Goal: Task Accomplishment & Management: Use online tool/utility

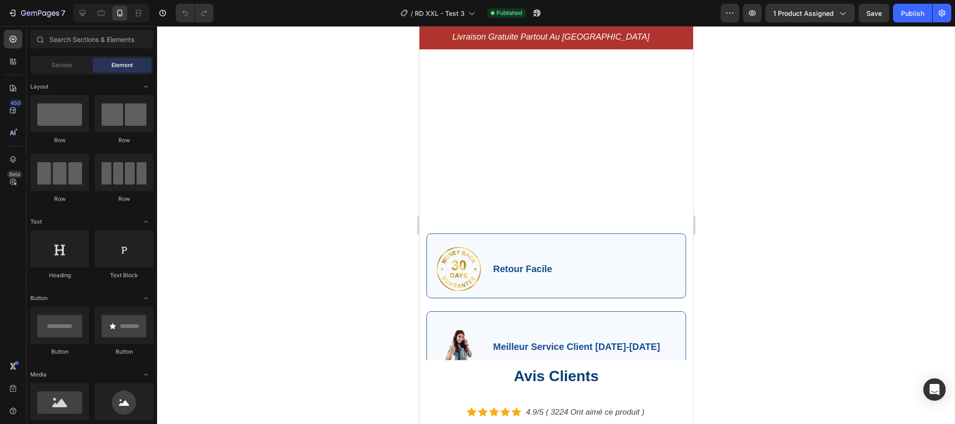
scroll to position [2275, 0]
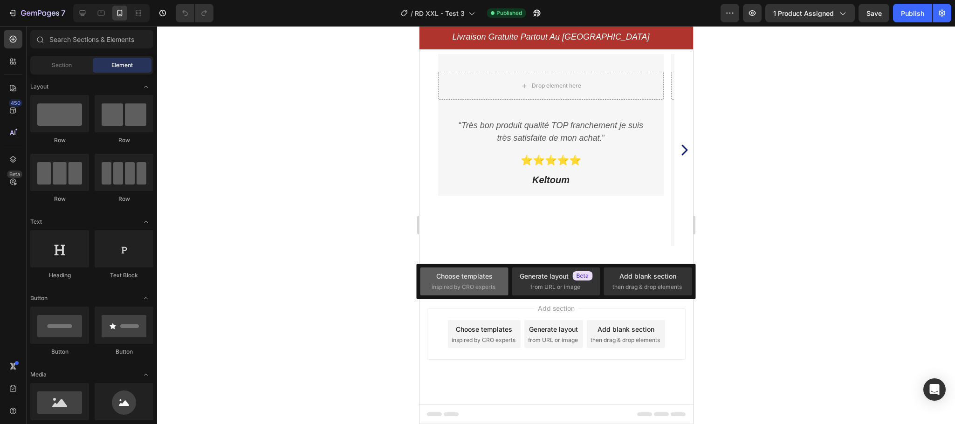
click at [465, 287] on span "inspired by CRO experts" at bounding box center [463, 287] width 64 height 8
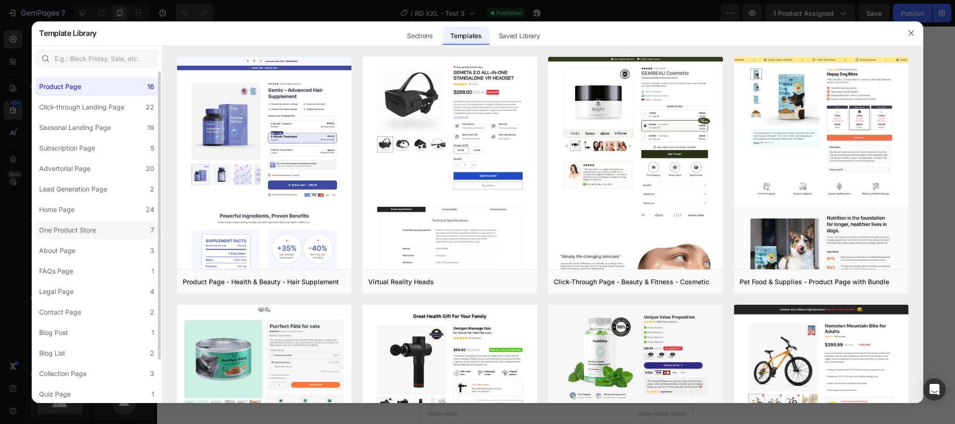
scroll to position [0, 0]
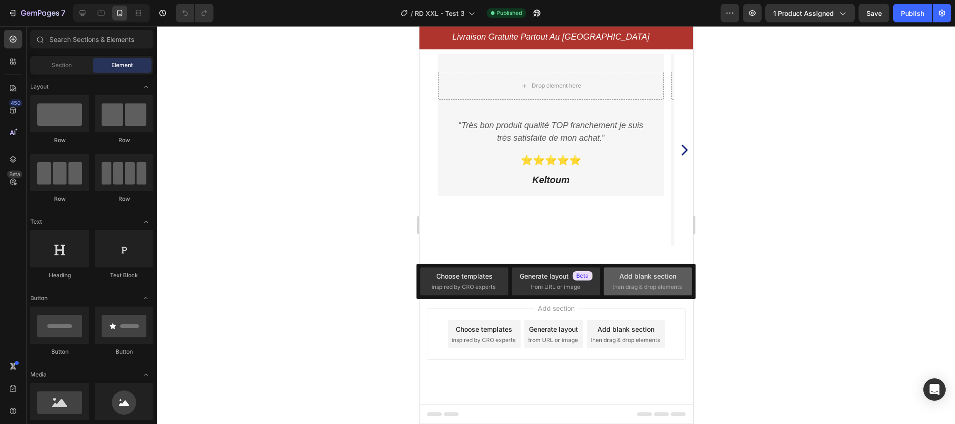
click at [662, 283] on span "then drag & drop elements" at bounding box center [646, 287] width 69 height 8
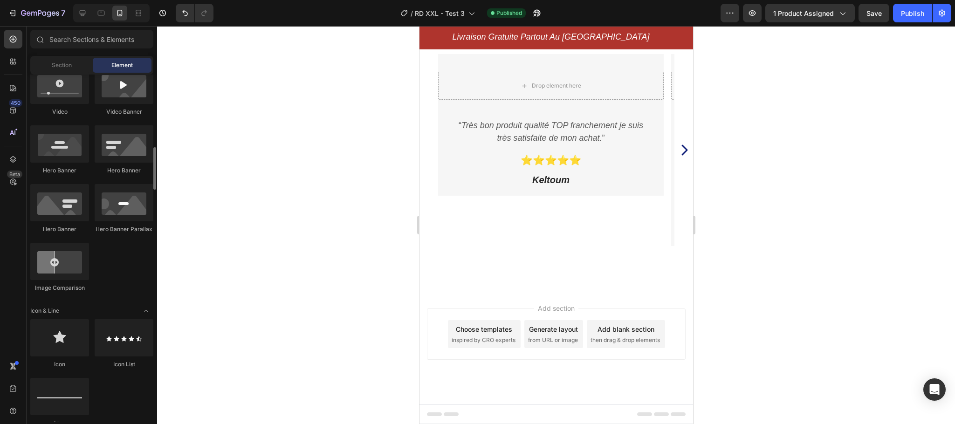
scroll to position [411, 0]
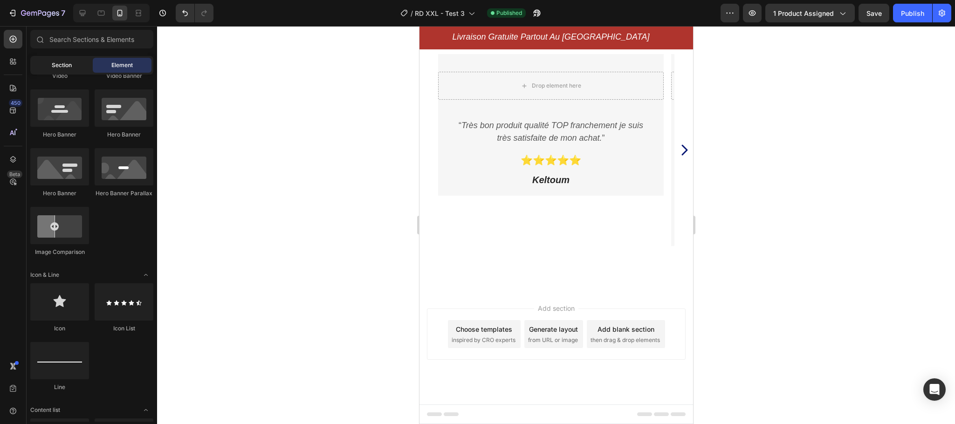
click at [66, 70] on div "Section" at bounding box center [61, 65] width 59 height 15
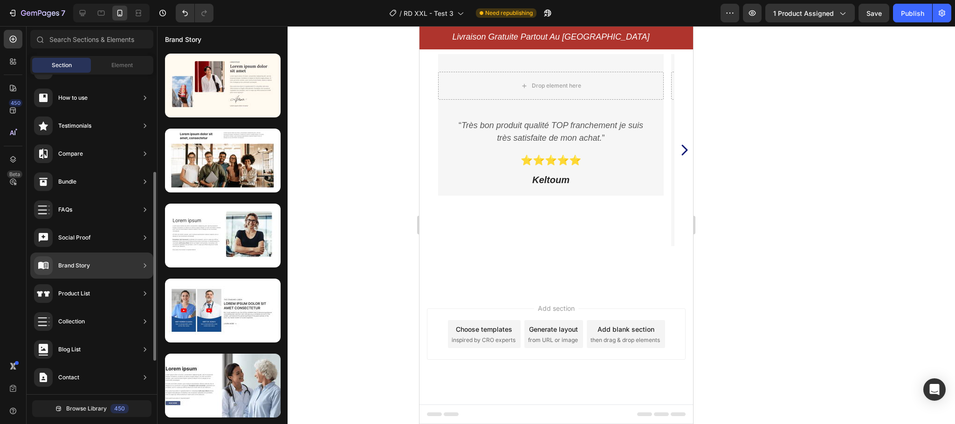
scroll to position [220, 0]
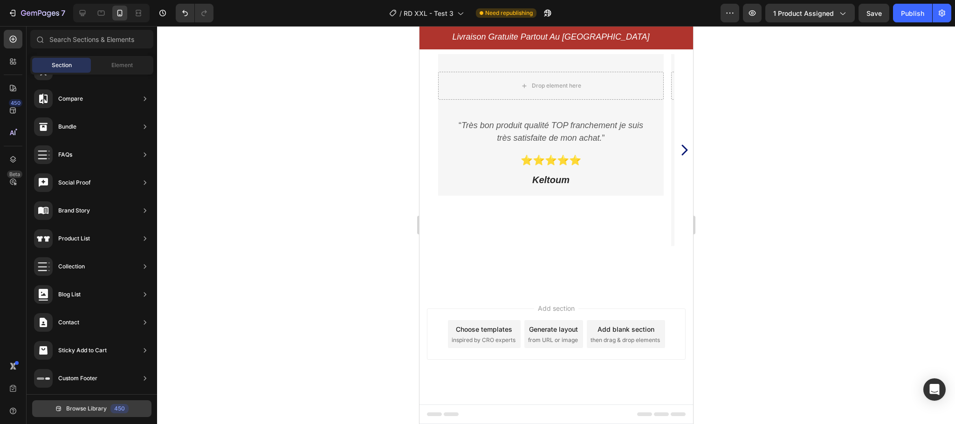
click at [90, 411] on span "Browse Library" at bounding box center [86, 408] width 41 height 8
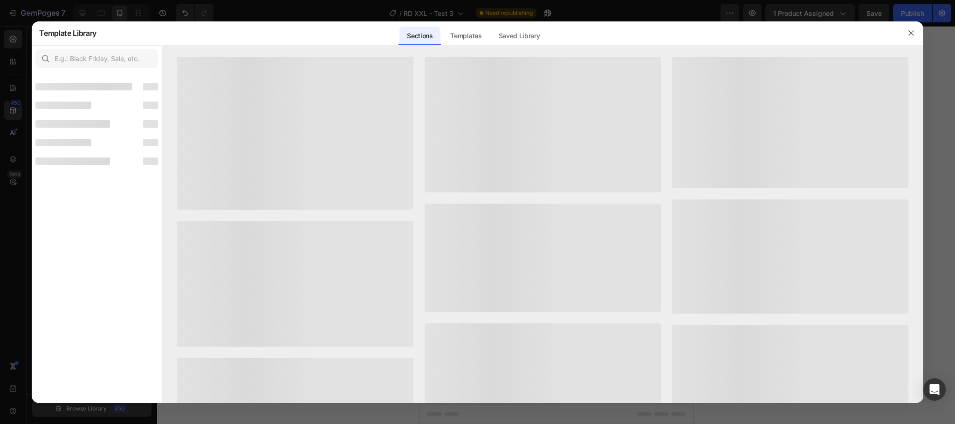
scroll to position [209, 0]
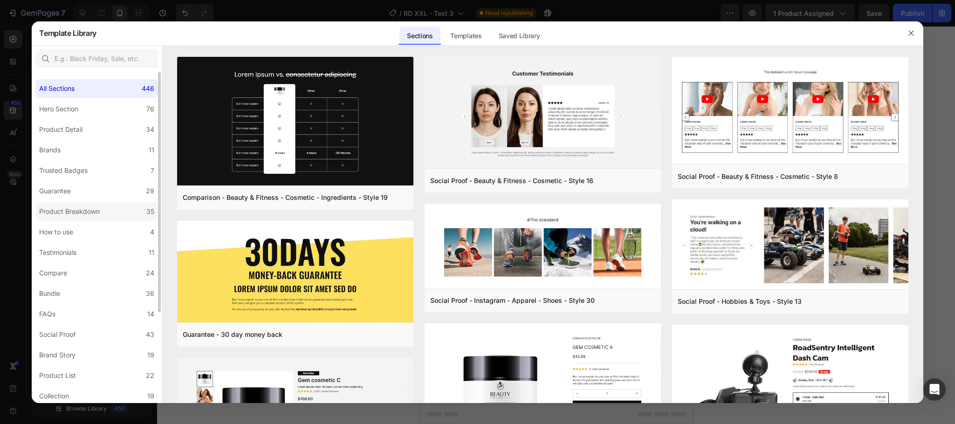
click at [88, 206] on div "Product Breakdown" at bounding box center [69, 211] width 61 height 11
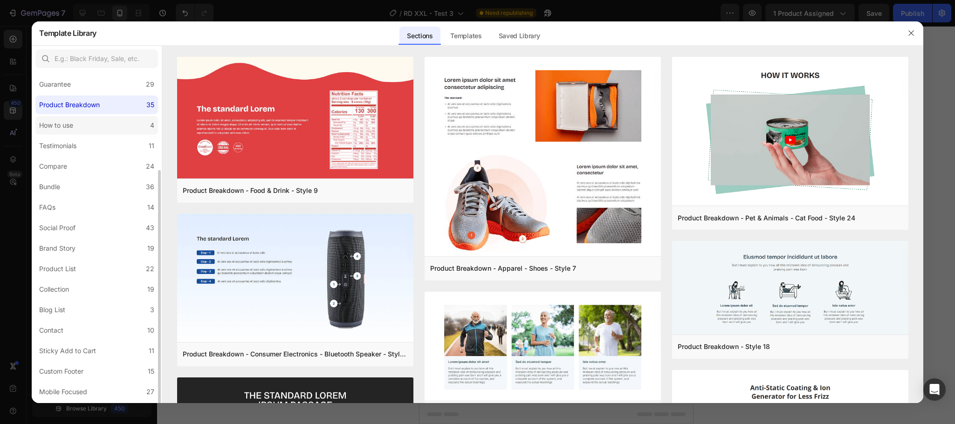
scroll to position [125, 0]
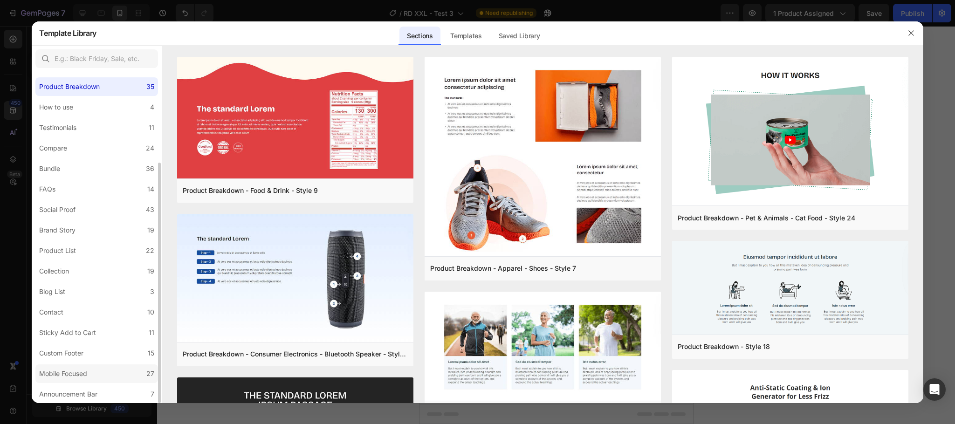
click at [91, 368] on div "Mobile Focused" at bounding box center [65, 373] width 52 height 11
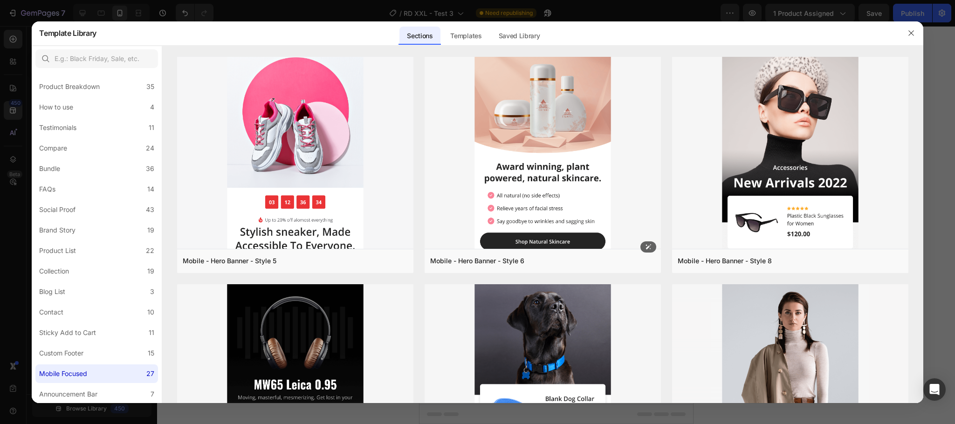
scroll to position [0, 0]
